Goal: Information Seeking & Learning: Learn about a topic

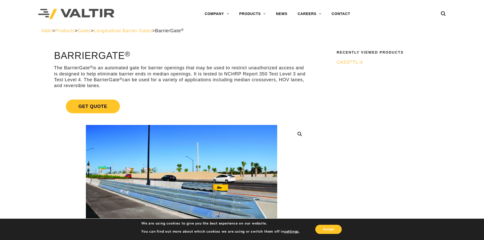
drag, startPoint x: 55, startPoint y: 66, endPoint x: 101, endPoint y: 87, distance: 51.1
click at [106, 88] on p "The BarrierGate ® is an automated gate for barrier openings that may be used to…" at bounding box center [181, 77] width 255 height 24
click at [98, 86] on p "The BarrierGate ® is an automated gate for barrier openings that may be used to…" at bounding box center [181, 77] width 255 height 24
drag, startPoint x: 101, startPoint y: 86, endPoint x: 55, endPoint y: 66, distance: 49.4
click at [55, 66] on p "The BarrierGate ® is an automated gate for barrier openings that may be used to…" at bounding box center [181, 77] width 255 height 24
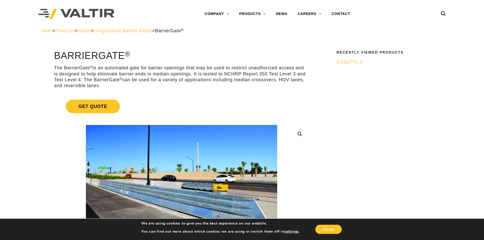
click at [62, 69] on p "The BarrierGate ® is an automated gate for barrier openings that may be used to…" at bounding box center [181, 77] width 255 height 24
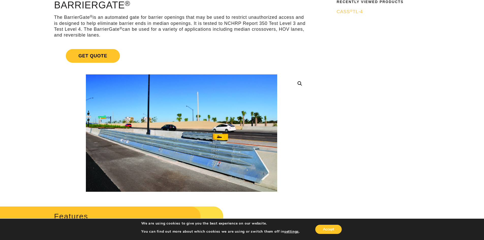
scroll to position [51, 0]
